Goal: Use online tool/utility

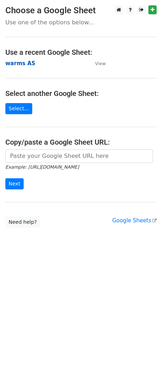
click at [20, 63] on strong "warms AS" at bounding box center [20, 63] width 30 height 6
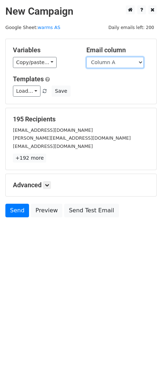
click at [105, 63] on select "Column A Column B Column C Column D Column E Column F Column G Column H Column …" at bounding box center [114, 62] width 57 height 11
select select "Column D"
click at [86, 57] on select "Column A Column B Column C Column D Column E Column F Column G Column H Column …" at bounding box center [114, 62] width 57 height 11
